Goal: Obtain resource: Download file/media

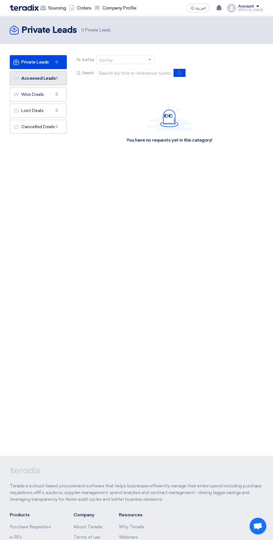
click at [44, 79] on link "Accessed Leads Accessed Leads 1" at bounding box center [38, 78] width 57 height 14
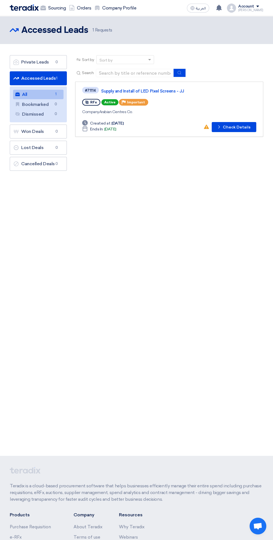
click at [150, 92] on link "Supply and Install of LED Pixel Screens - JJ" at bounding box center [170, 91] width 139 height 5
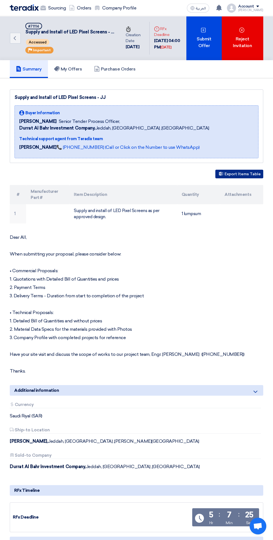
click at [230, 177] on button "Export Items Table" at bounding box center [239, 174] width 48 height 9
